Goal: Task Accomplishment & Management: Manage account settings

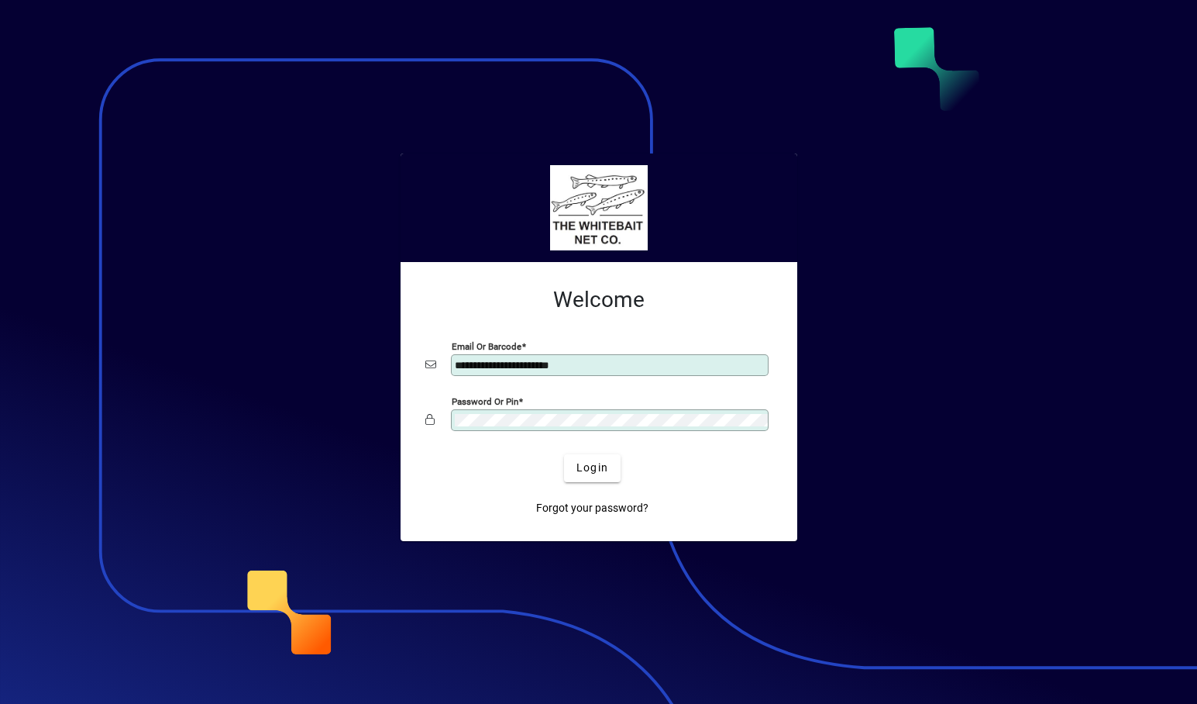
click at [1030, 78] on div at bounding box center [598, 352] width 1197 height 704
click at [680, 167] on div at bounding box center [598, 207] width 373 height 84
click at [899, 91] on div at bounding box center [598, 352] width 1197 height 704
click at [908, 68] on div at bounding box center [598, 352] width 1197 height 704
